Goal: Task Accomplishment & Management: Manage account settings

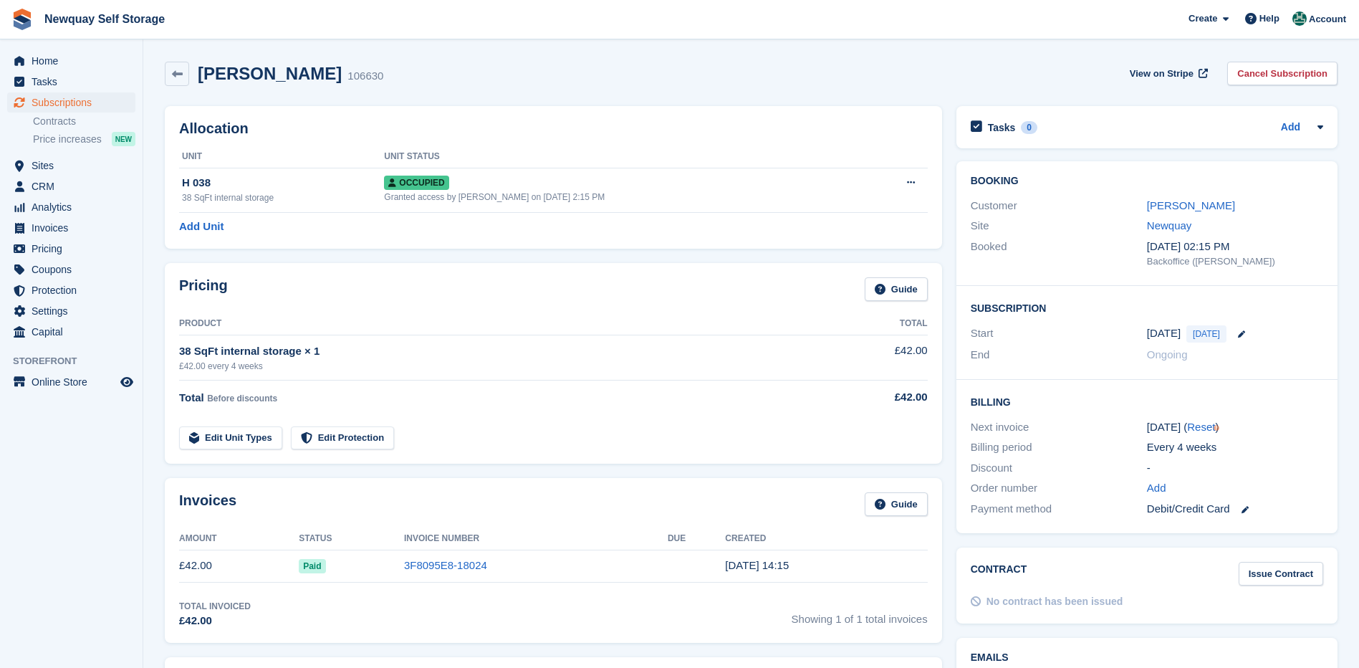
drag, startPoint x: 587, startPoint y: 306, endPoint x: 565, endPoint y: 305, distance: 22.2
click at [582, 305] on div "Pricing Guide" at bounding box center [553, 293] width 749 height 32
click at [39, 162] on span "Sites" at bounding box center [75, 165] width 86 height 20
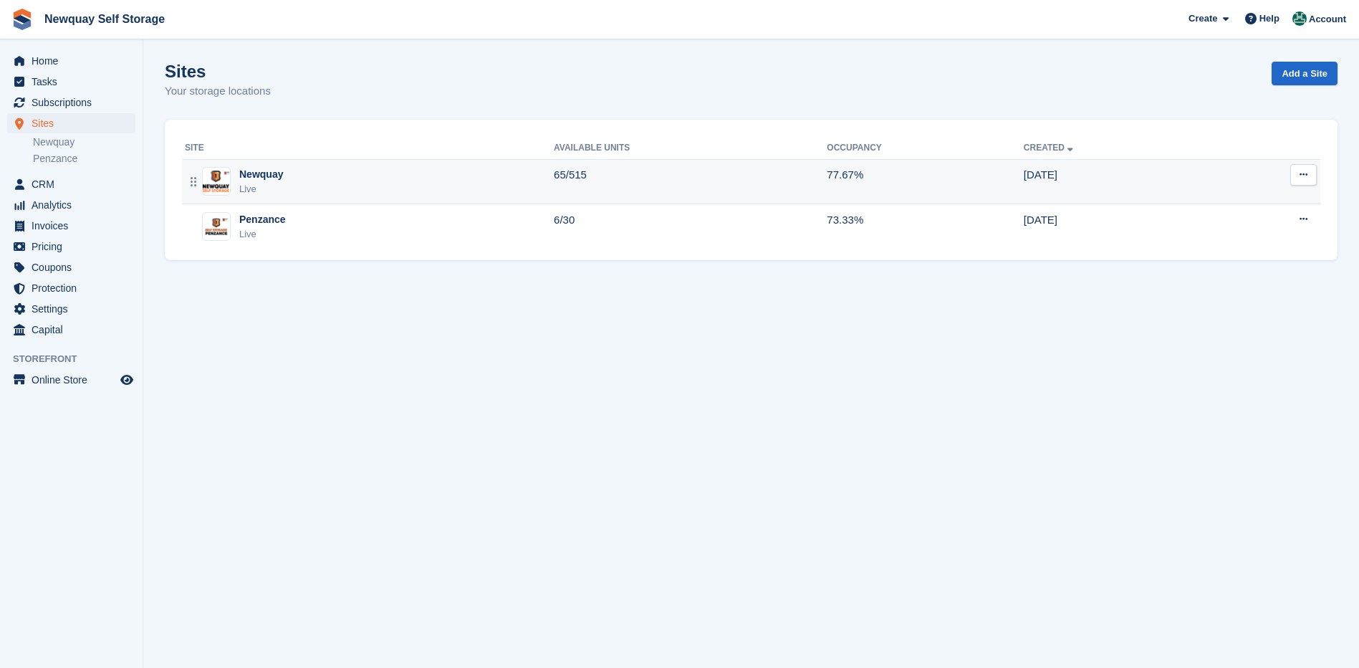
click at [226, 187] on img at bounding box center [216, 180] width 27 height 21
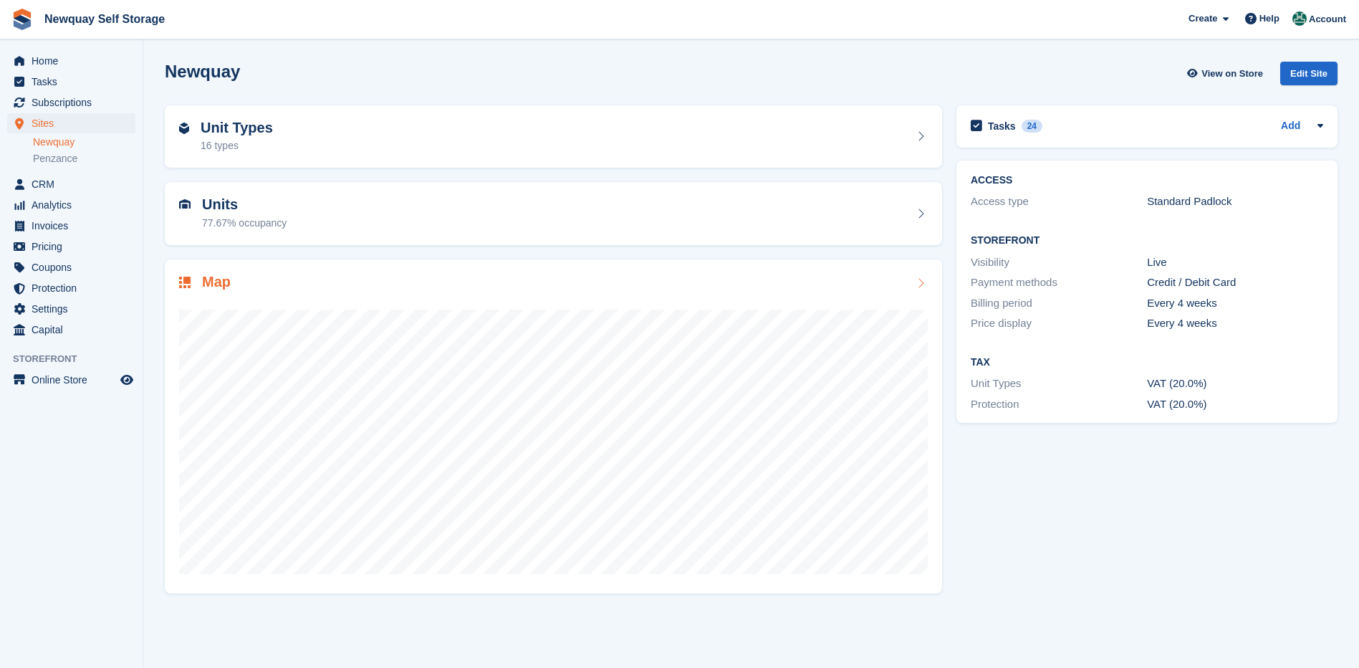
click at [216, 283] on h2 "Map" at bounding box center [216, 282] width 29 height 16
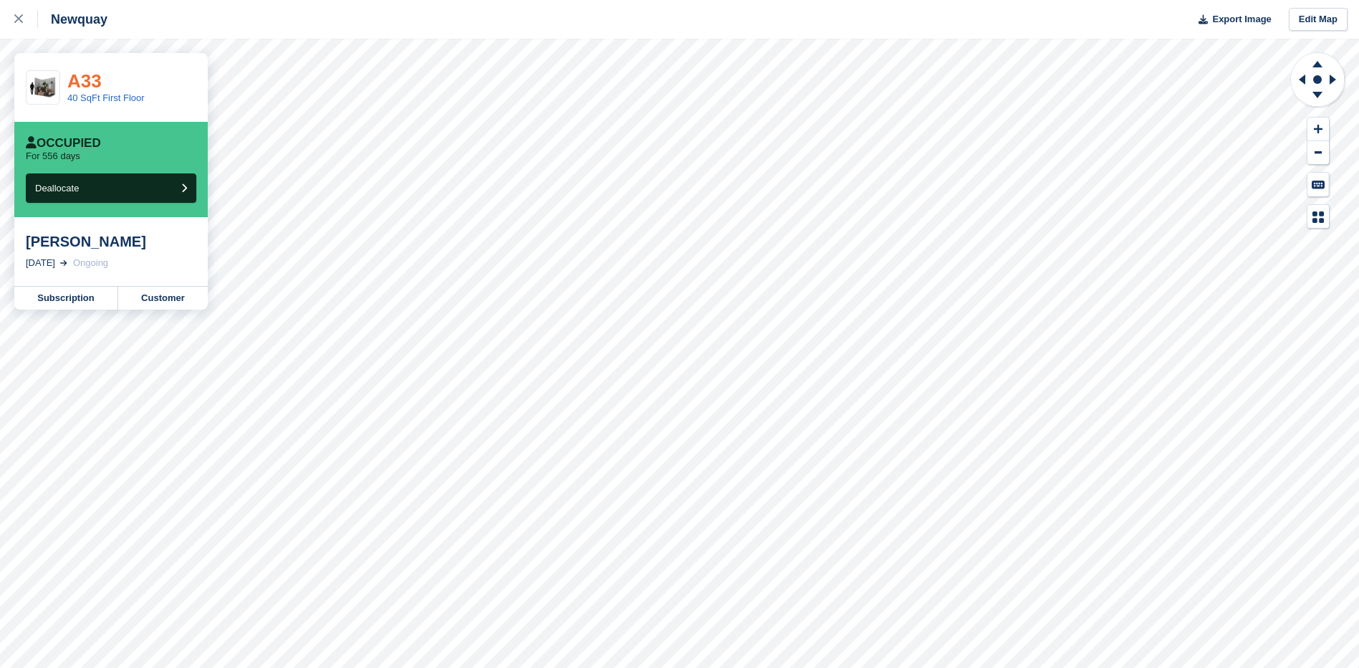
click at [90, 80] on link "A33" at bounding box center [84, 80] width 34 height 21
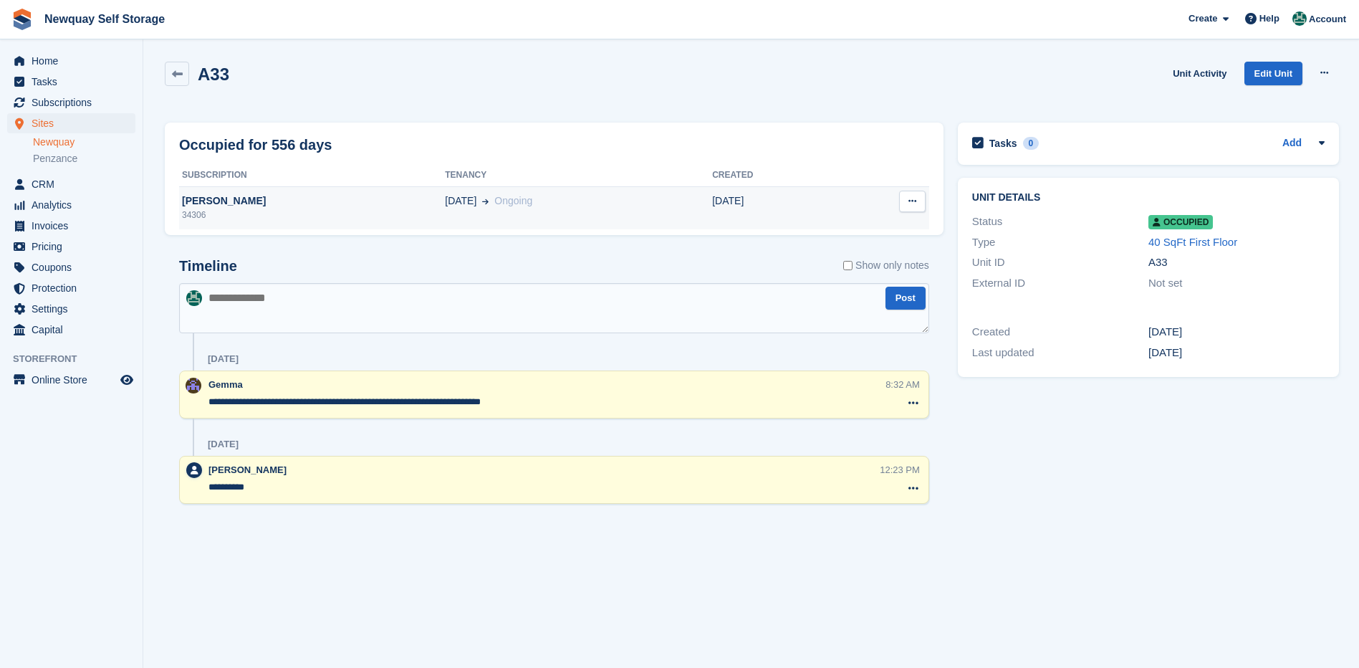
click at [198, 201] on div "[PERSON_NAME]" at bounding box center [312, 200] width 266 height 15
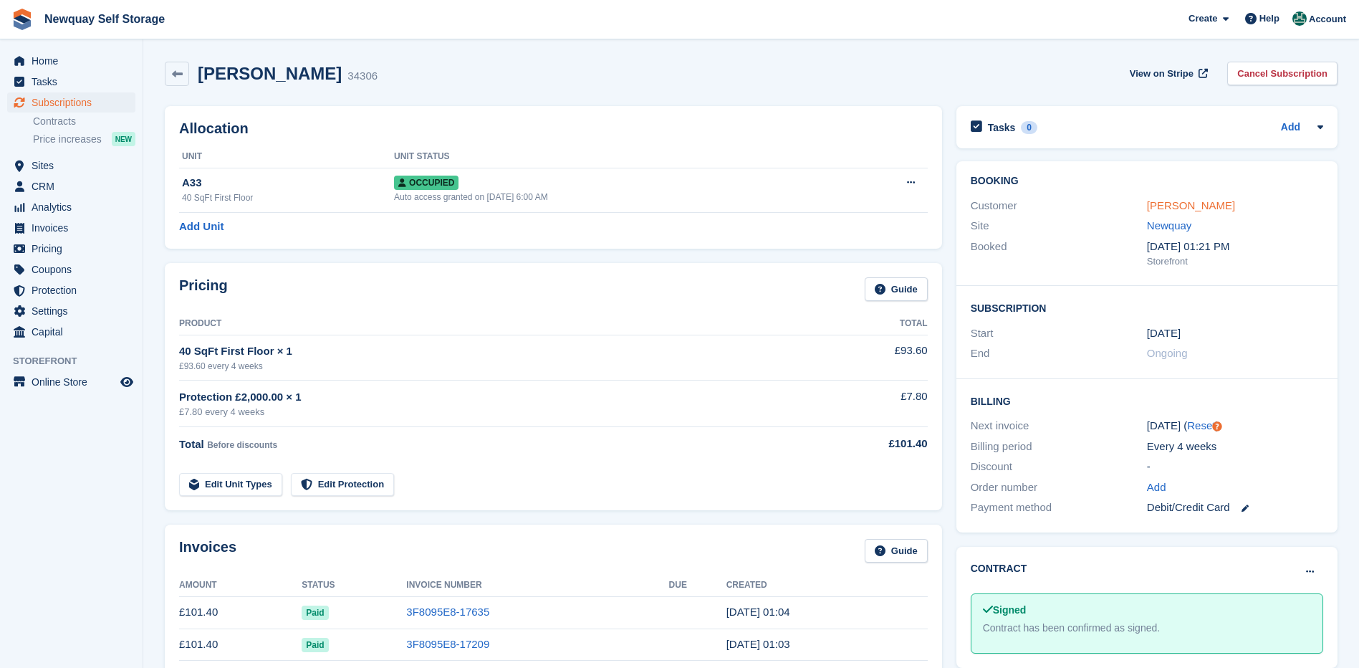
click at [1174, 205] on link "[PERSON_NAME]" at bounding box center [1191, 205] width 88 height 12
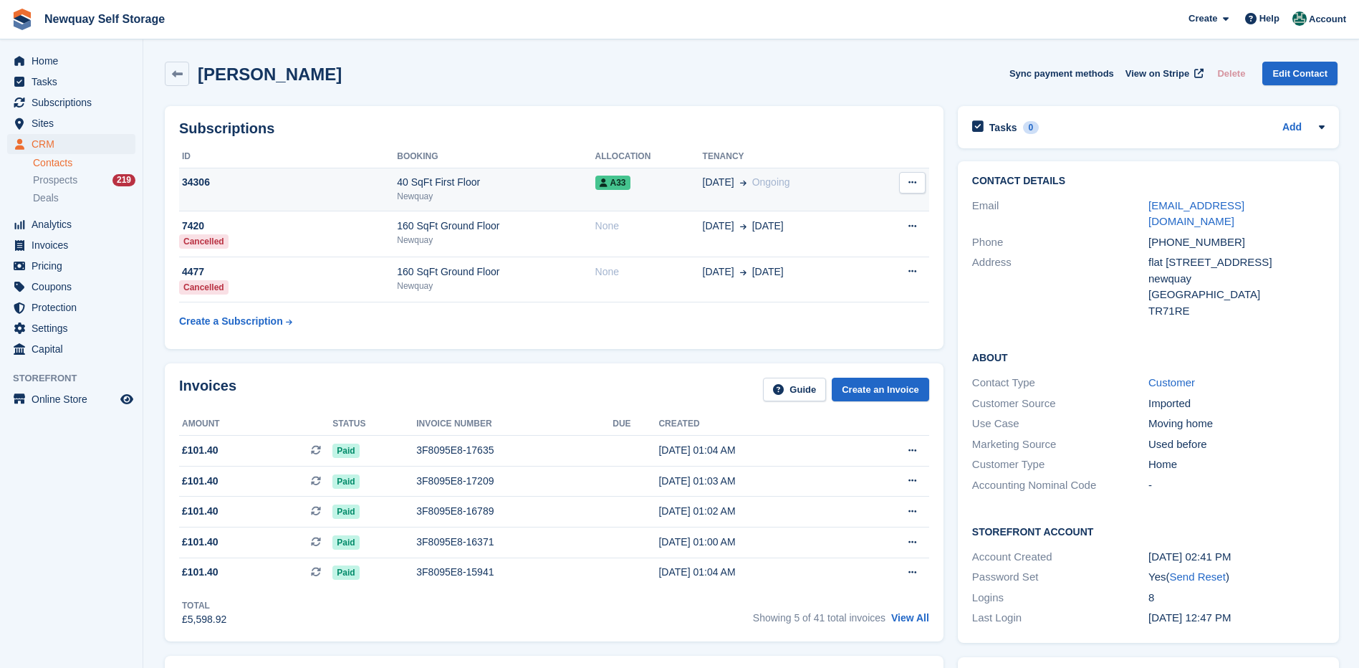
click at [191, 181] on div "34306" at bounding box center [288, 182] width 218 height 15
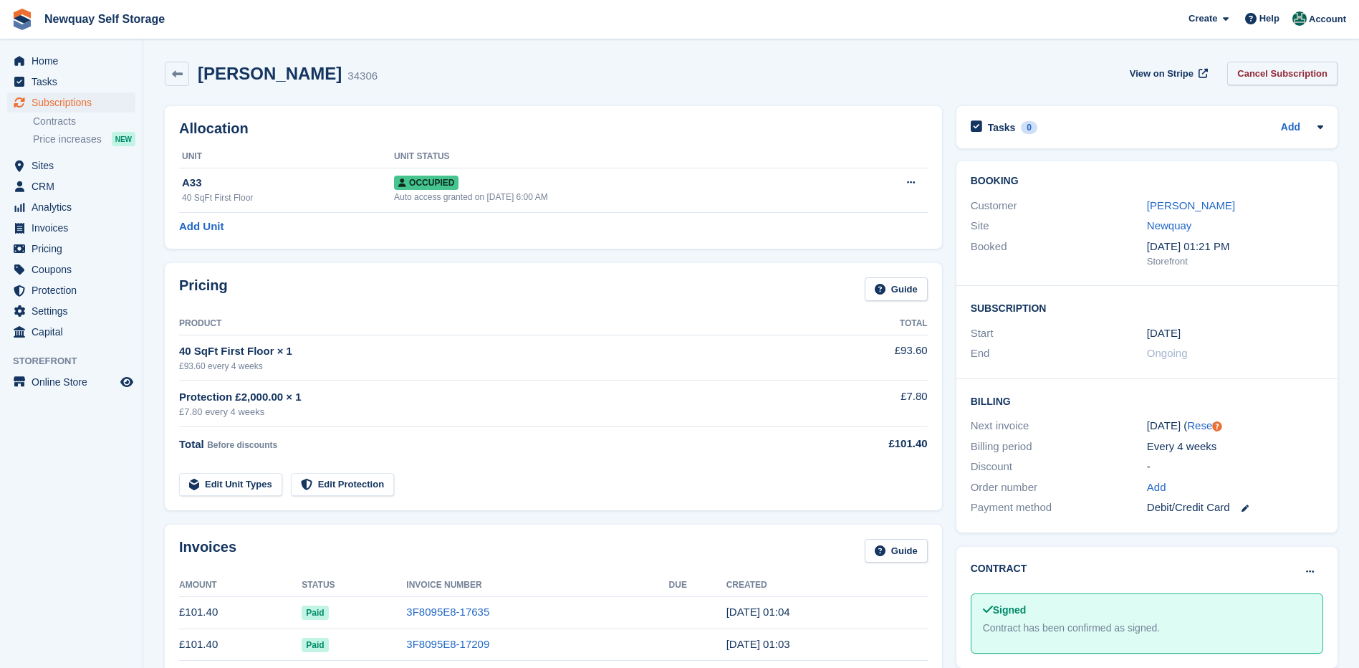
click at [1294, 74] on link "Cancel Subscription" at bounding box center [1282, 74] width 110 height 24
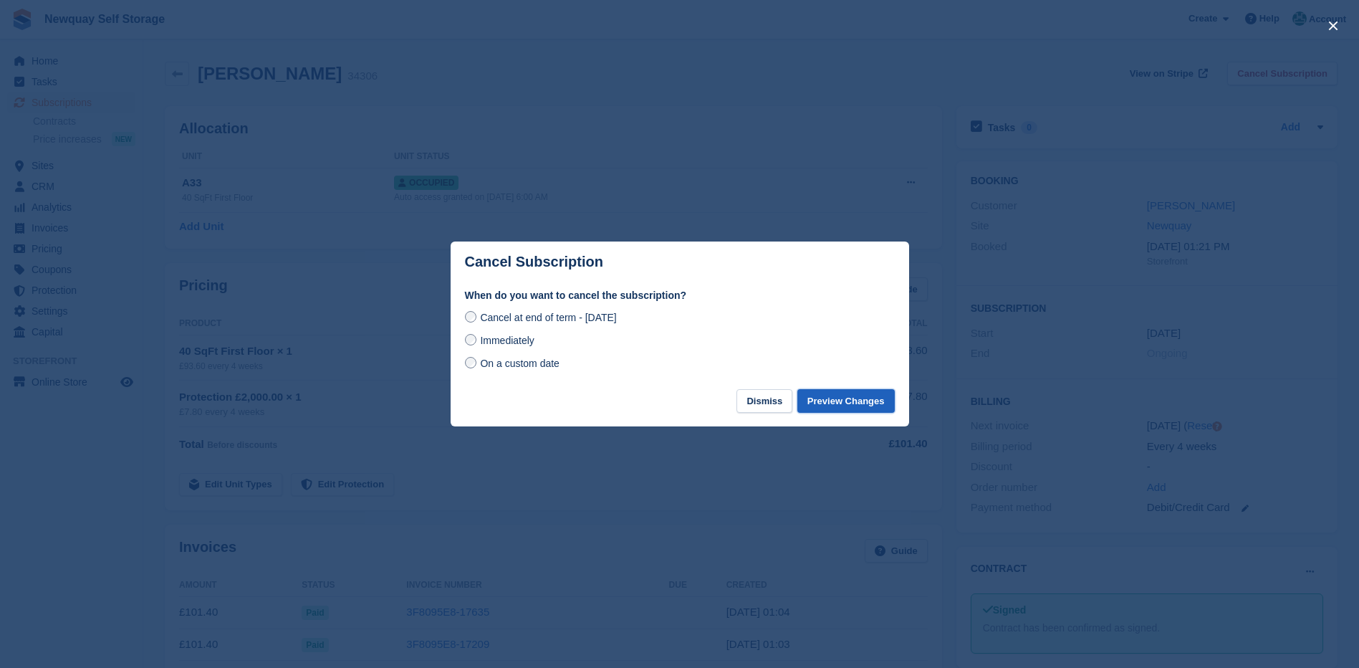
click at [822, 401] on button "Preview Changes" at bounding box center [845, 401] width 97 height 24
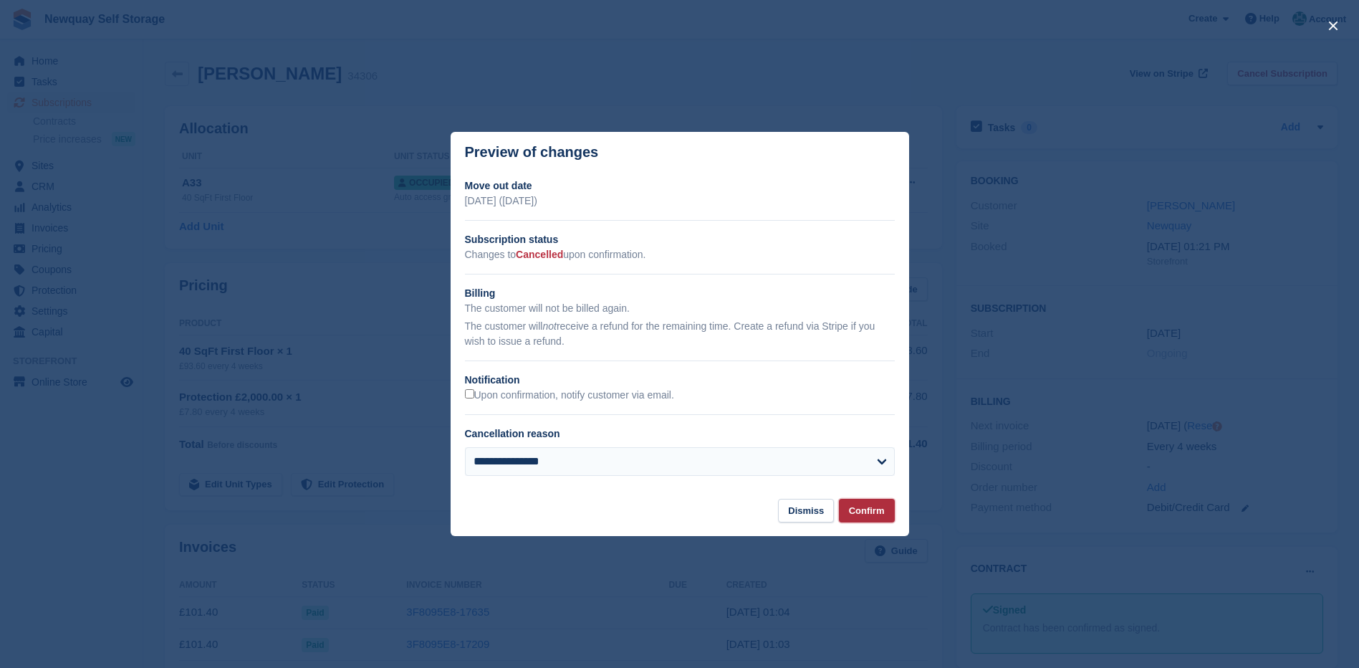
click at [865, 512] on button "Confirm" at bounding box center [867, 511] width 56 height 24
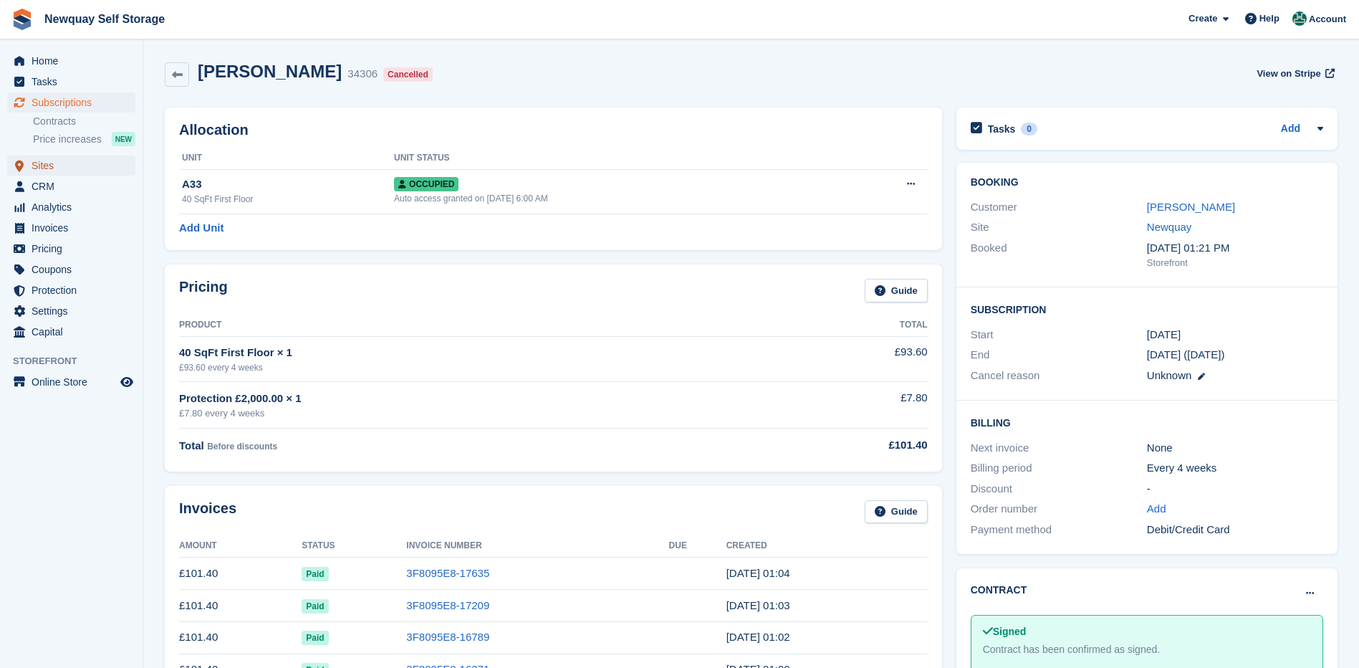
click at [37, 162] on span "Sites" at bounding box center [75, 165] width 86 height 20
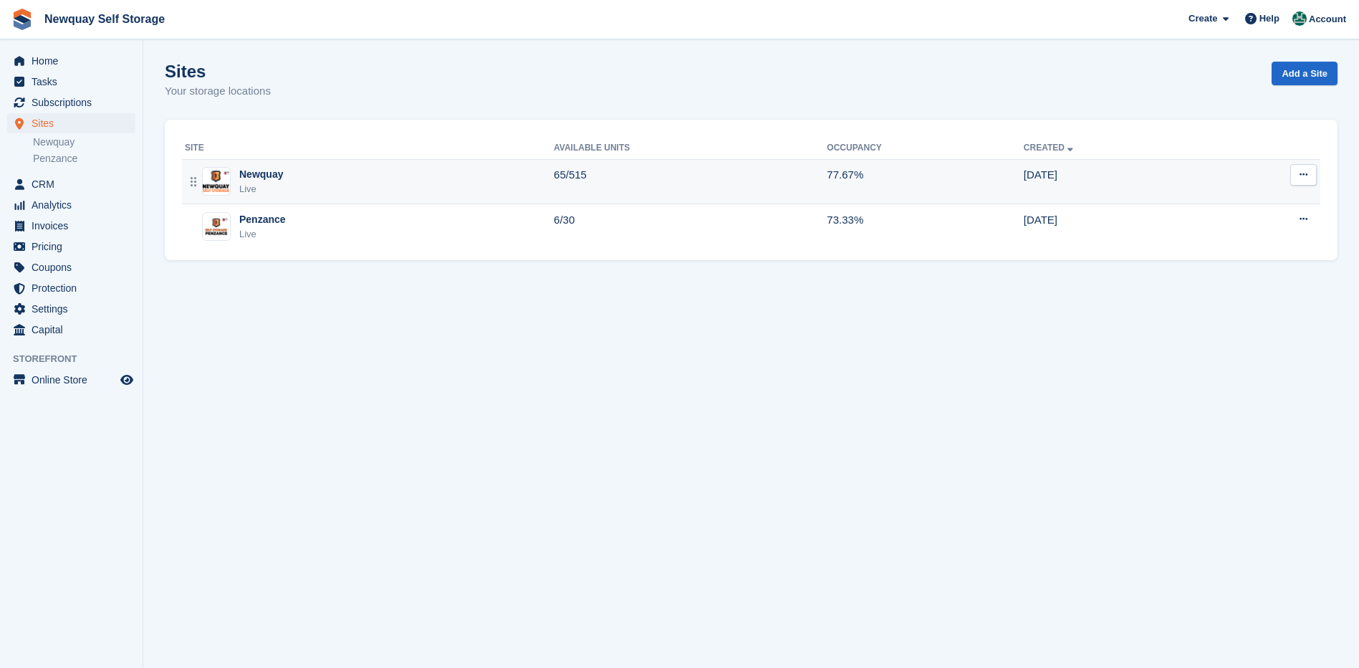
click at [254, 175] on div "Newquay" at bounding box center [261, 174] width 44 height 15
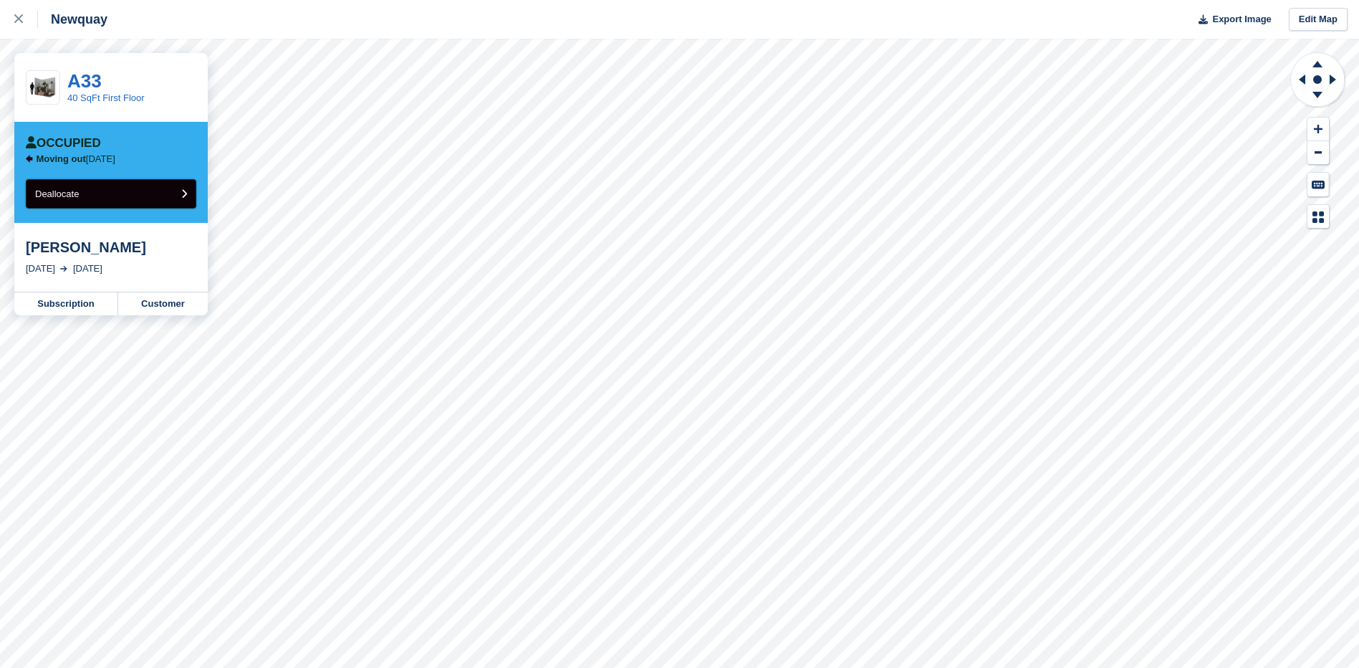
click at [90, 193] on button "Deallocate" at bounding box center [111, 193] width 170 height 29
